Goal: Information Seeking & Learning: Learn about a topic

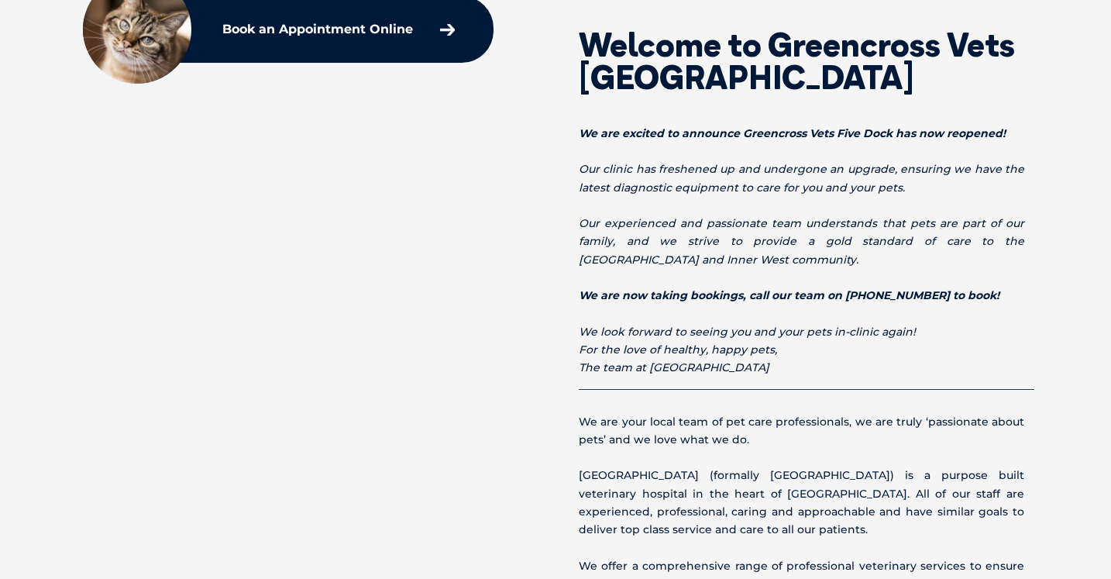
scroll to position [605, 0]
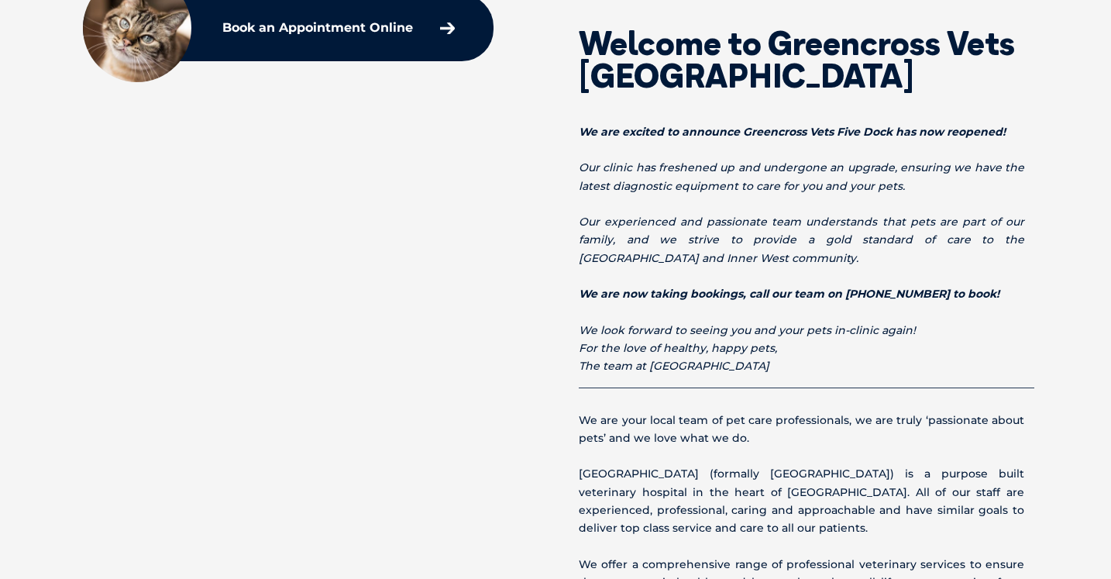
click at [535, 77] on div "Welcome to Greencross Vets [GEOGRAPHIC_DATA] We are excited to announce Greencr…" at bounding box center [555, 384] width 1022 height 771
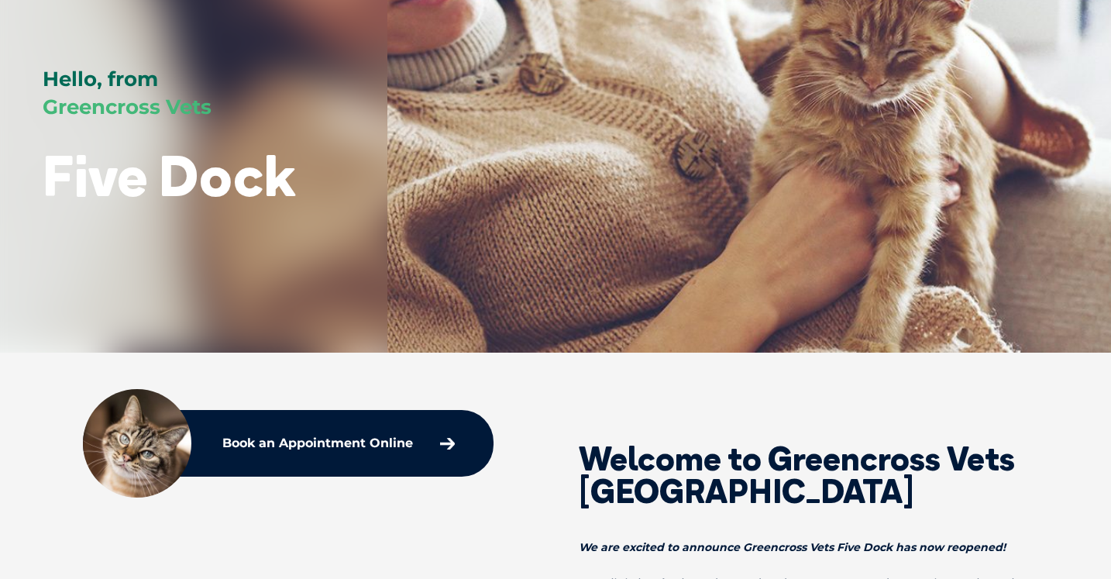
scroll to position [0, 0]
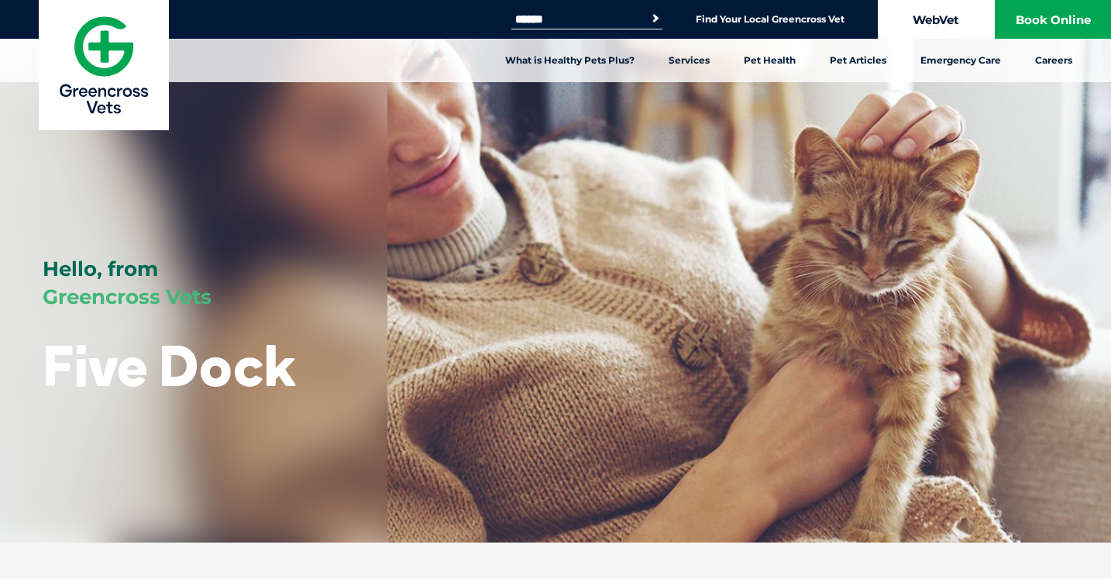
click at [957, 25] on link "WebVet" at bounding box center [936, 19] width 116 height 39
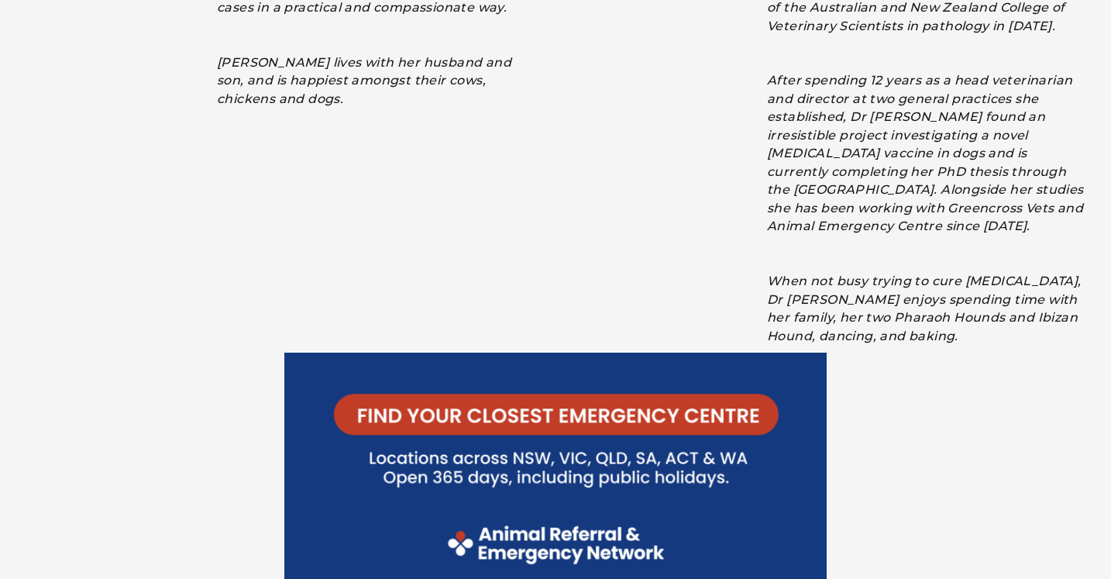
scroll to position [3647, 0]
